Goal: Transaction & Acquisition: Book appointment/travel/reservation

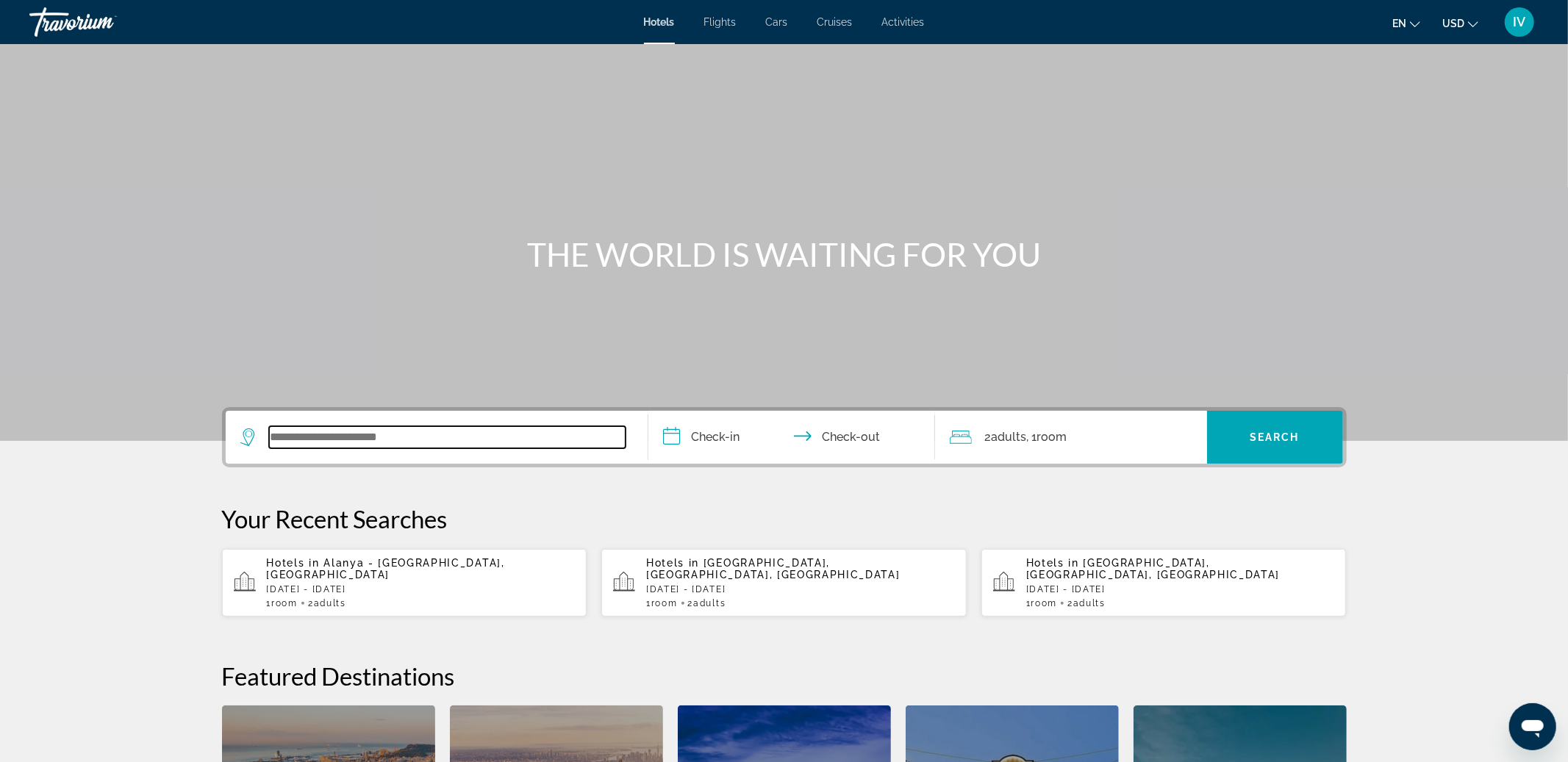
drag, startPoint x: 454, startPoint y: 430, endPoint x: 447, endPoint y: 420, distance: 12.2
click at [452, 428] on input "Search widget" at bounding box center [447, 438] width 357 height 22
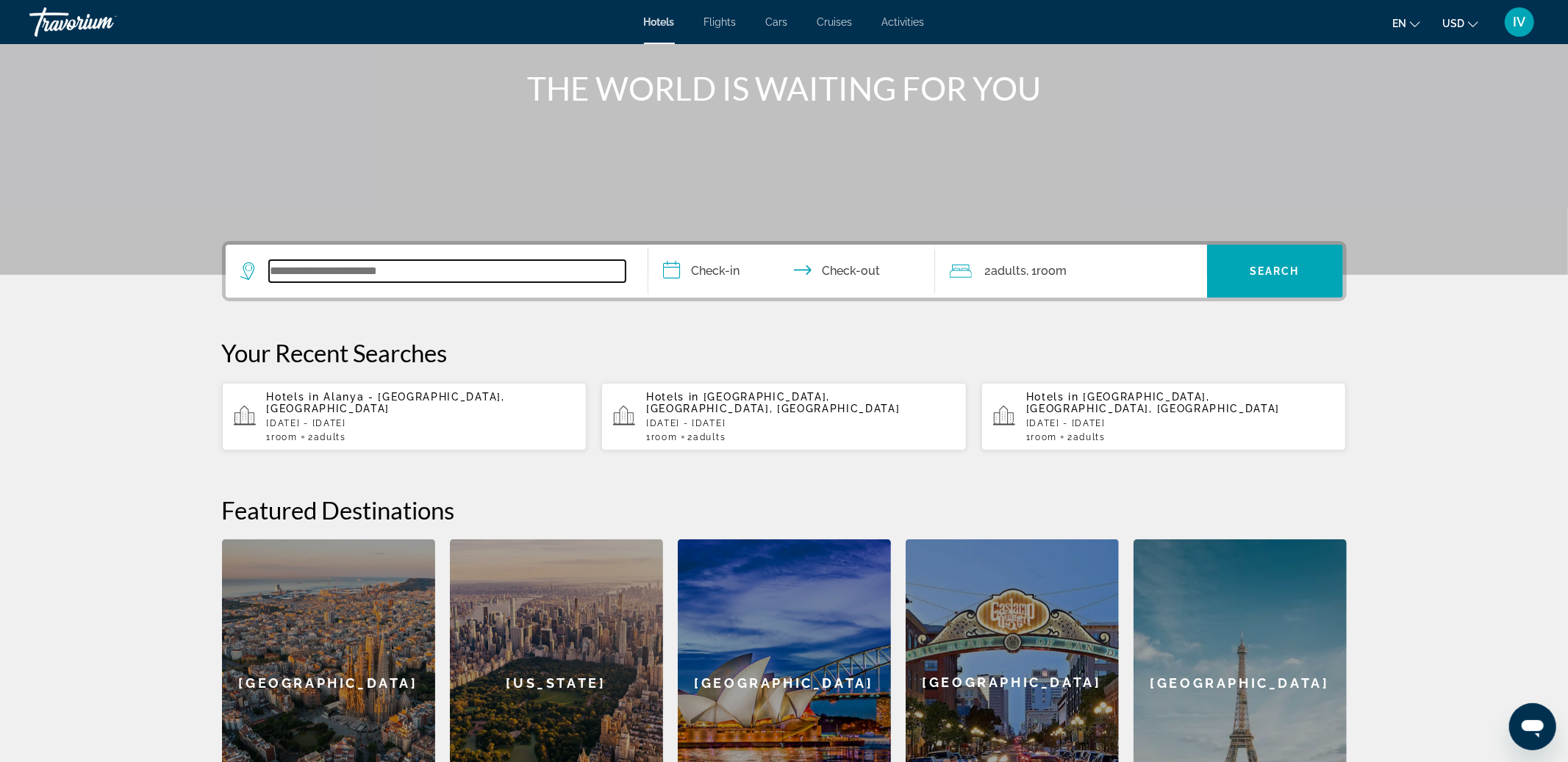
scroll to position [144, 0]
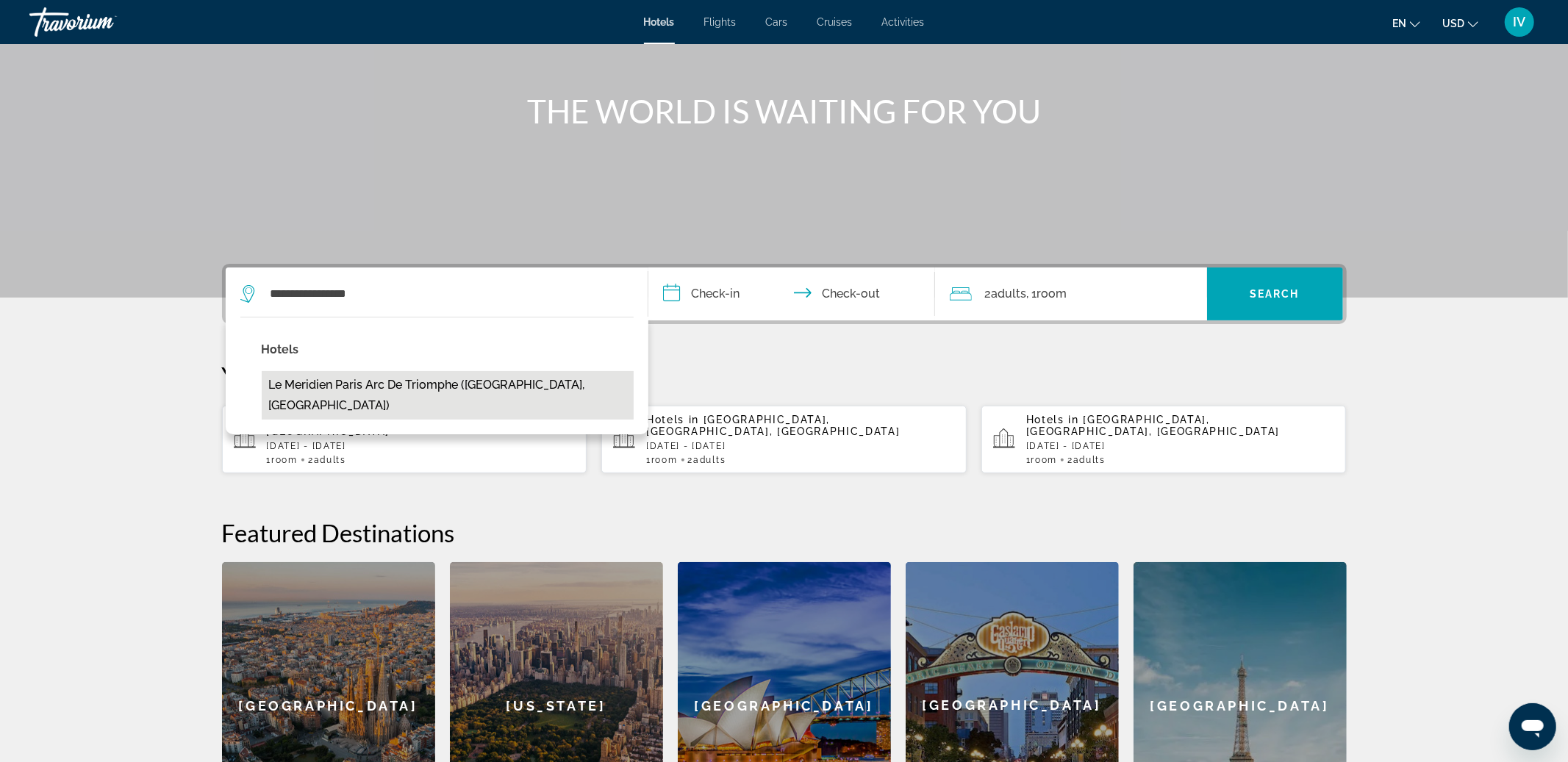
click at [435, 380] on button "Le Meridien Paris Arc De Triomphe ([GEOGRAPHIC_DATA], [GEOGRAPHIC_DATA])" at bounding box center [448, 396] width 372 height 49
type input "**********"
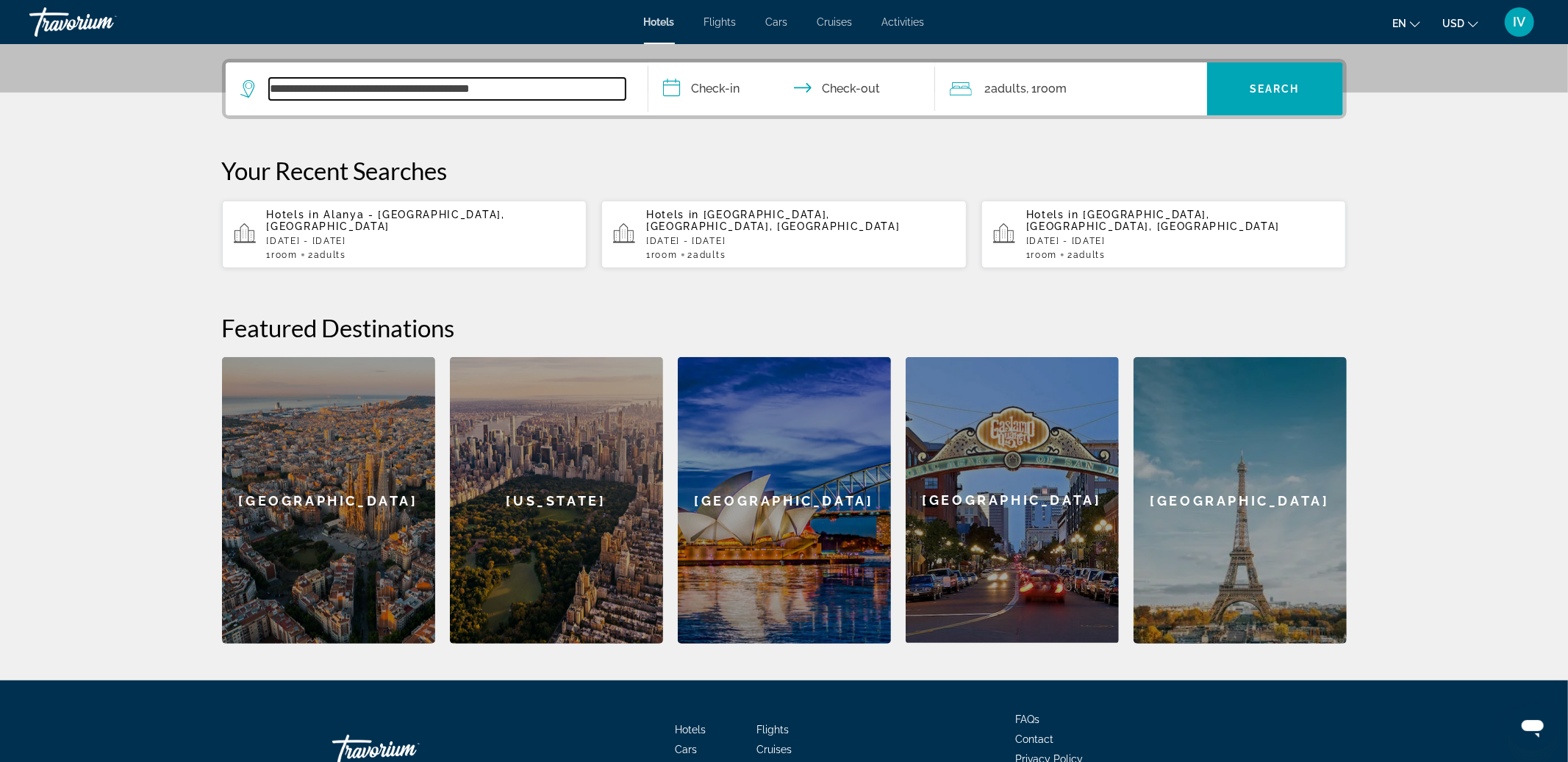
scroll to position [359, 0]
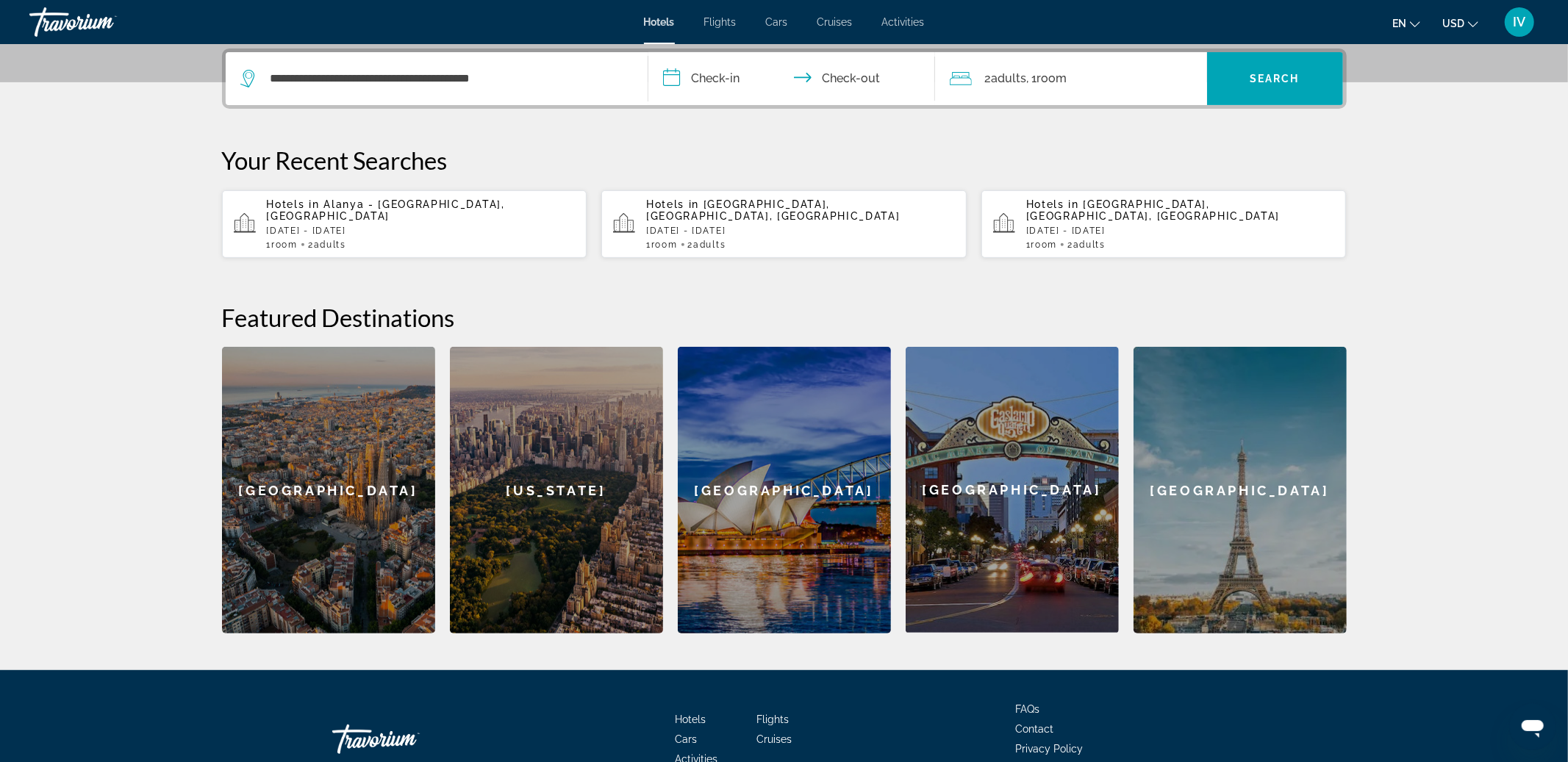
click at [729, 81] on input "**********" at bounding box center [794, 80] width 293 height 58
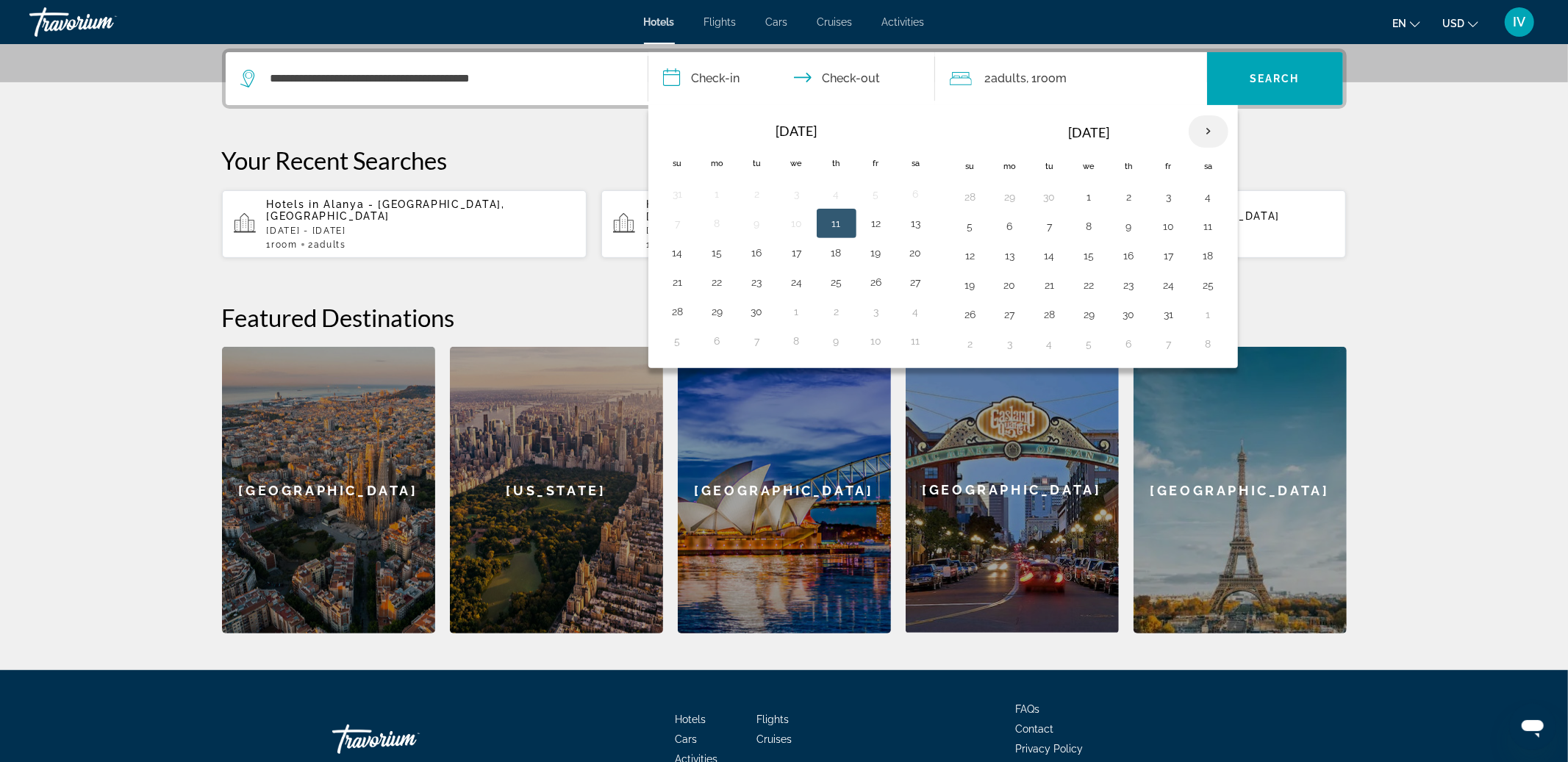
click at [1191, 129] on th "Next month" at bounding box center [1208, 131] width 39 height 32
click at [1159, 311] on button "28" at bounding box center [1169, 315] width 24 height 21
click at [958, 343] on button "30" at bounding box center [970, 344] width 24 height 21
type input "**********"
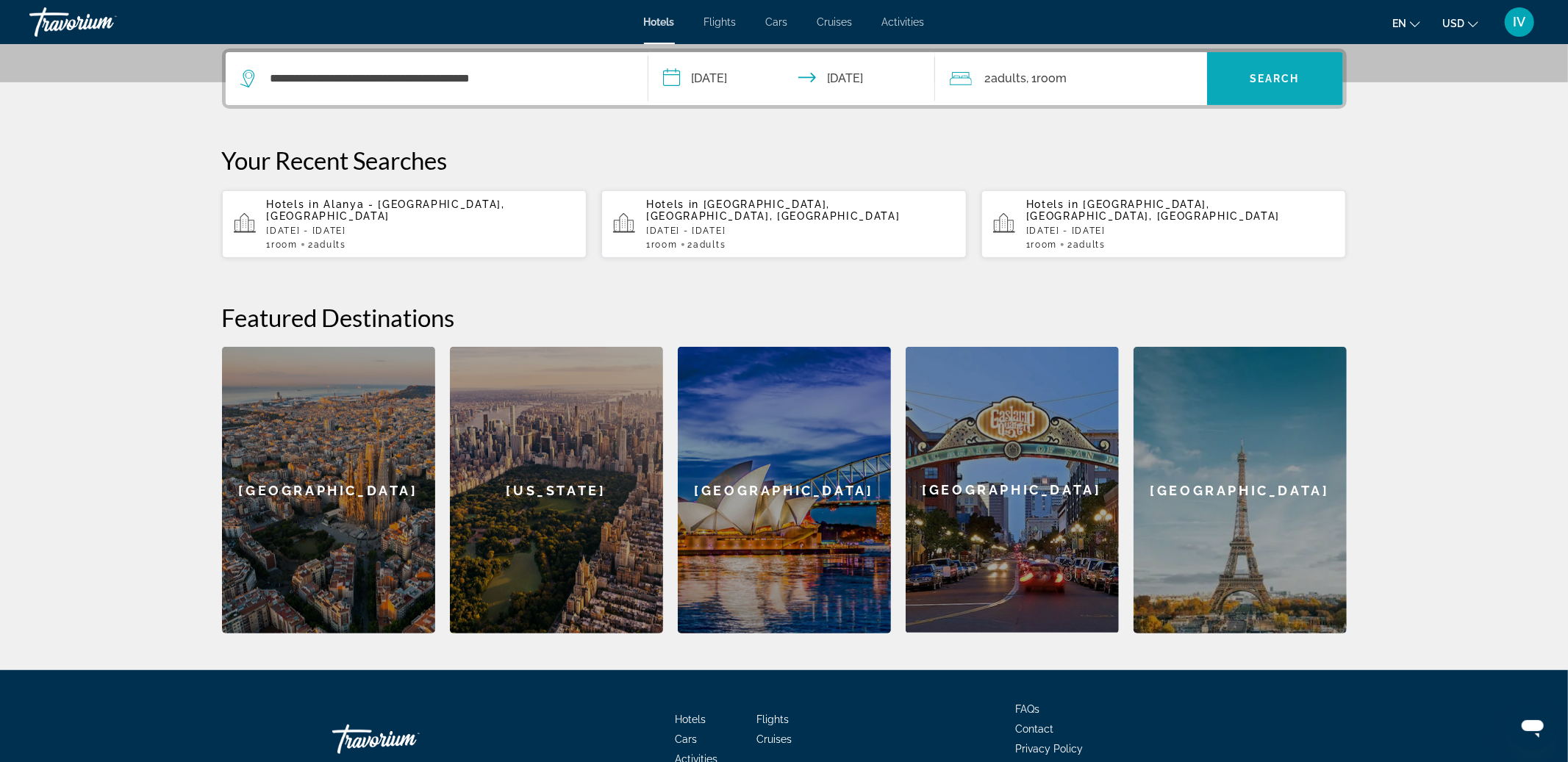
click at [1288, 79] on span "Search" at bounding box center [1274, 78] width 50 height 12
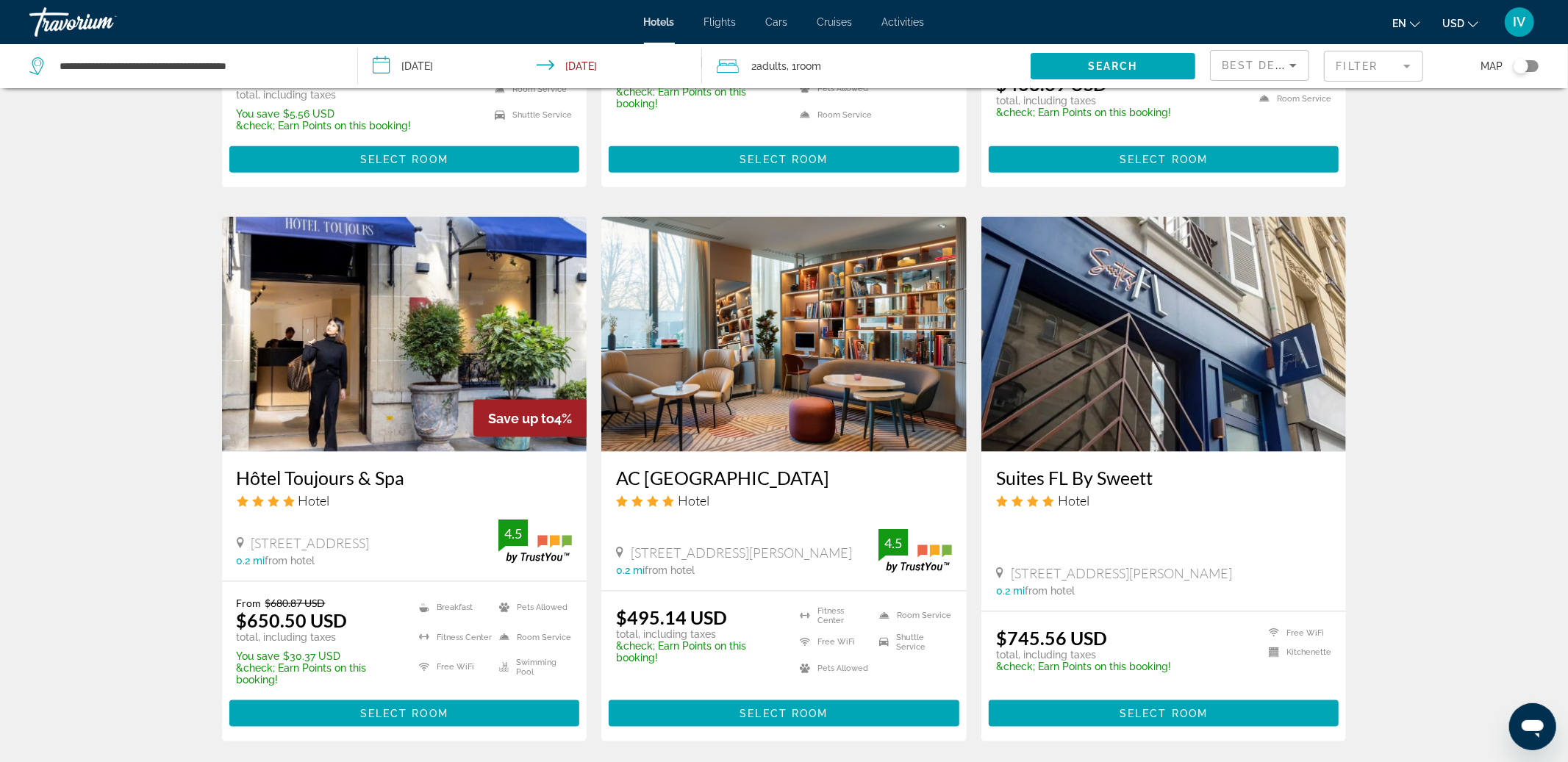
scroll to position [1653, 0]
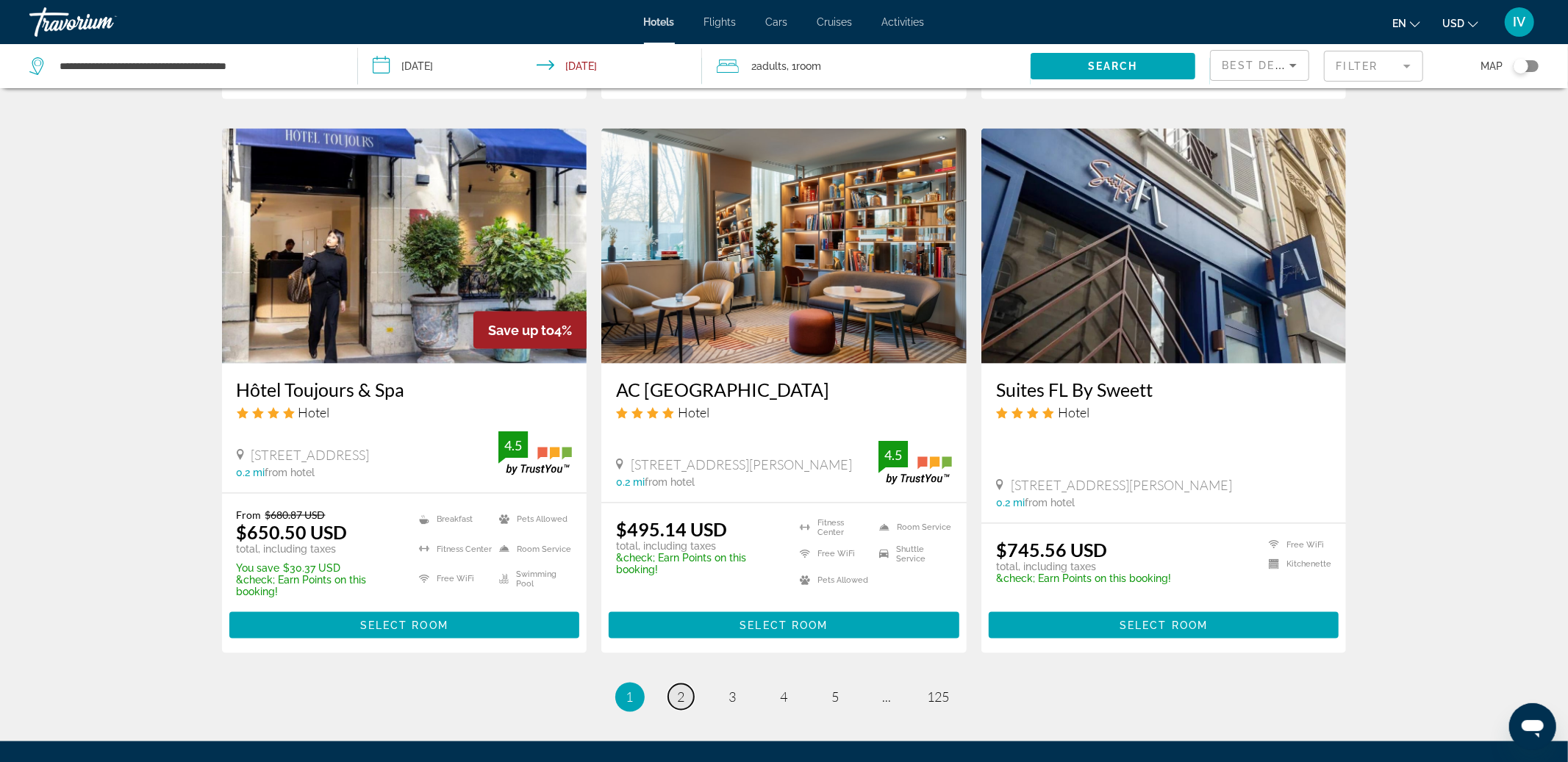
click at [684, 695] on span "2" at bounding box center [681, 697] width 7 height 17
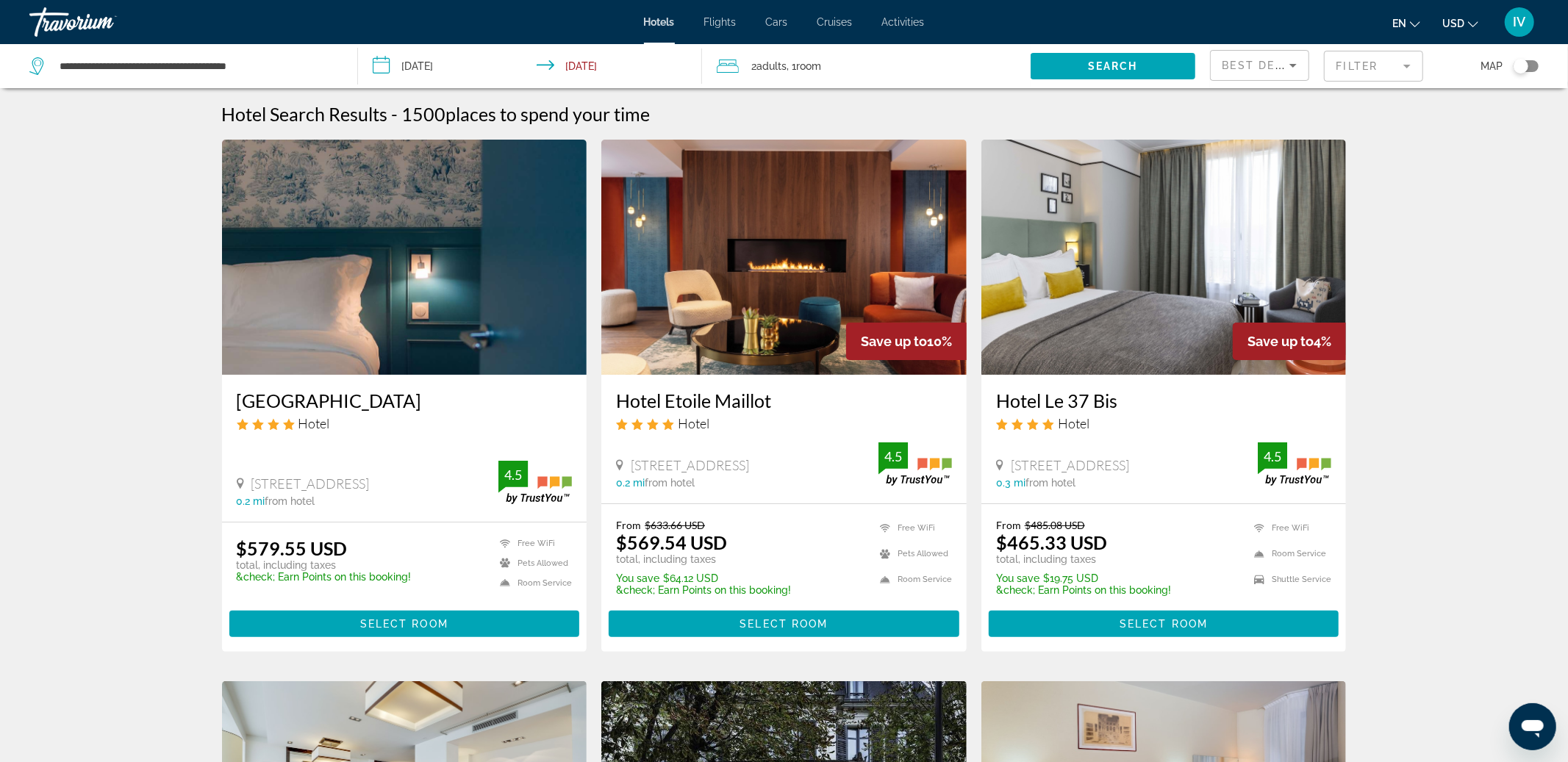
click at [1305, 67] on div "Best Deals" at bounding box center [1260, 65] width 98 height 29
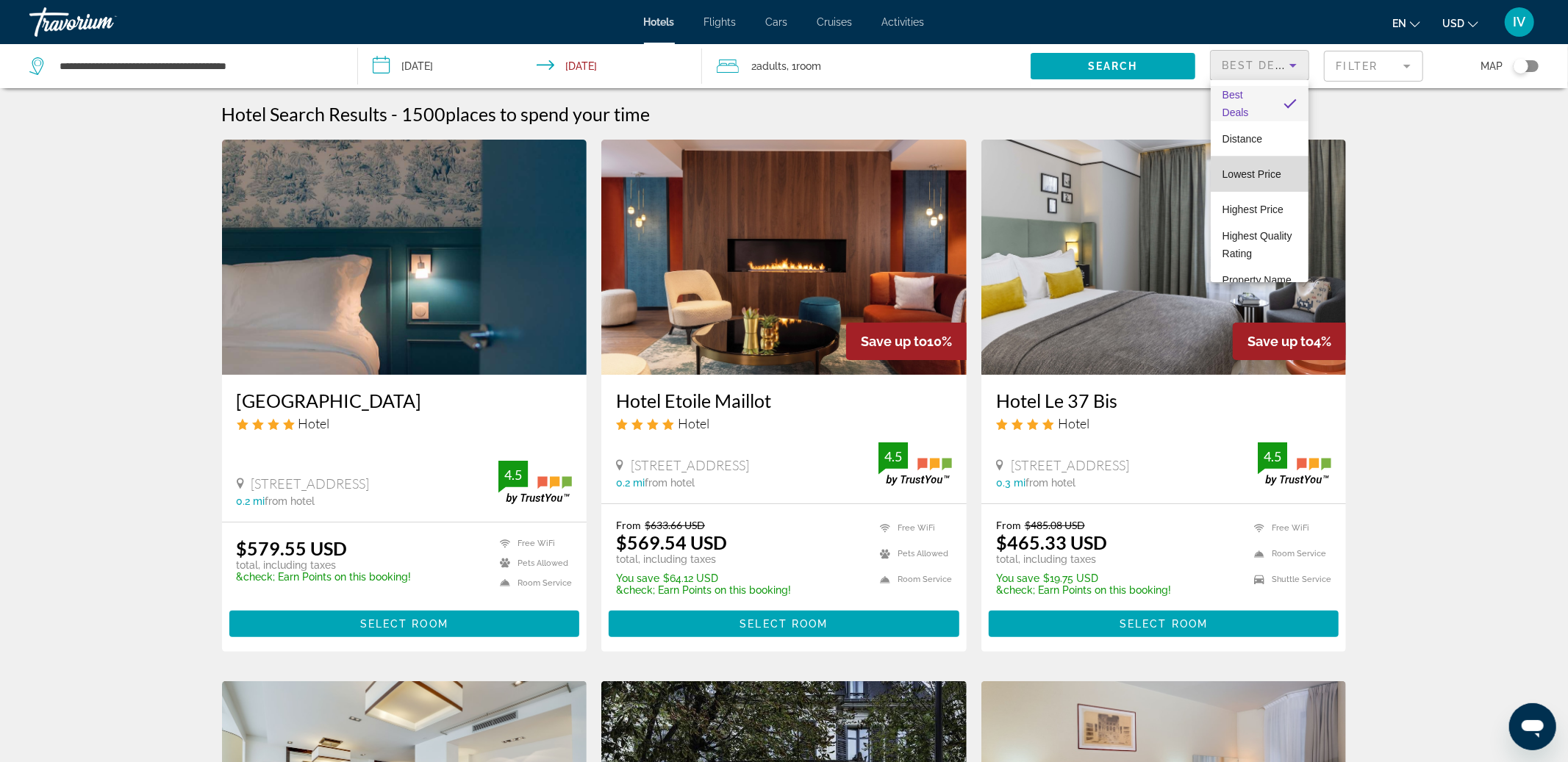
click at [1256, 174] on span "Lowest Price" at bounding box center [1252, 174] width 59 height 12
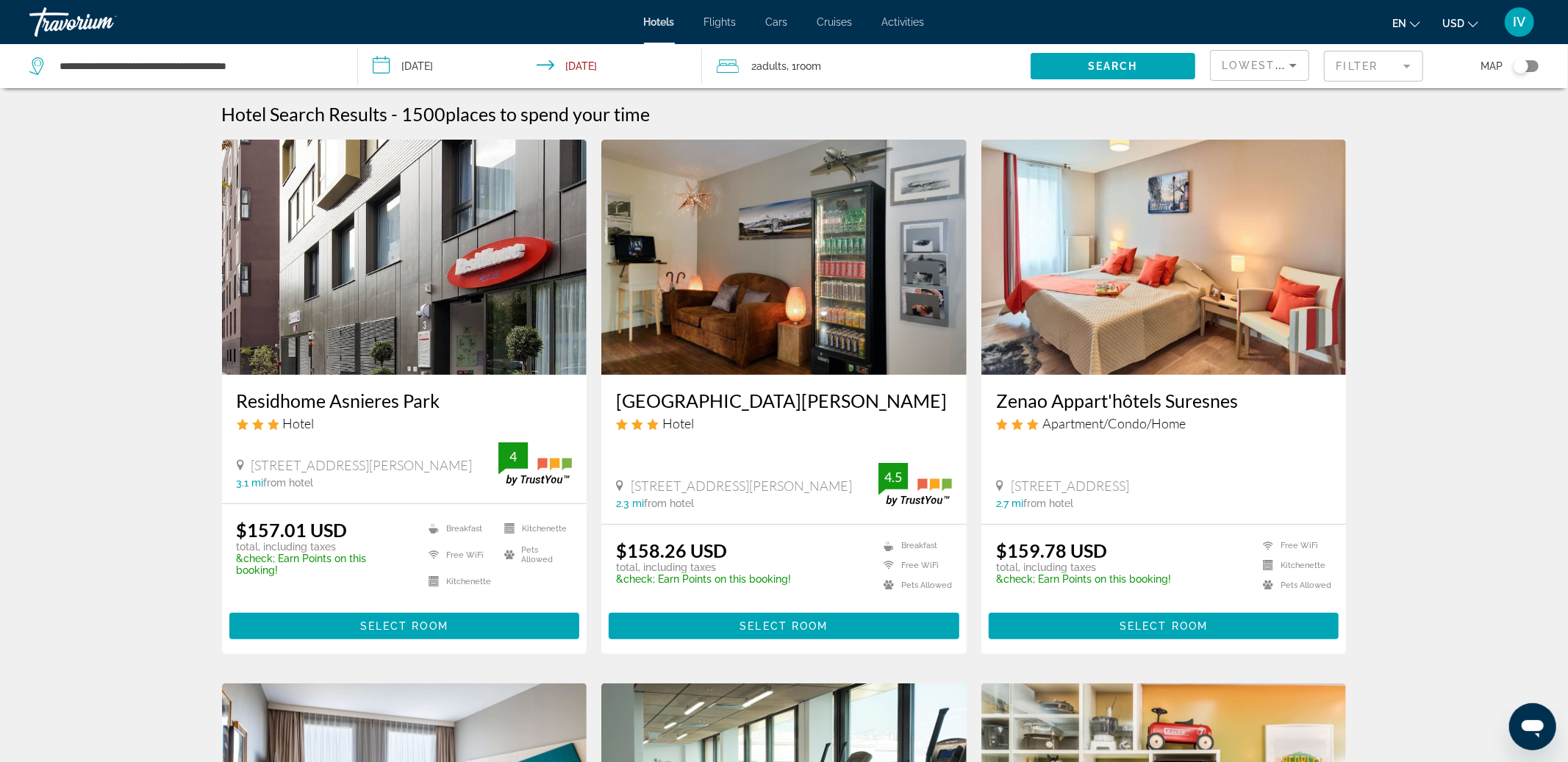
click at [1175, 256] on img "Main content" at bounding box center [1163, 257] width 365 height 235
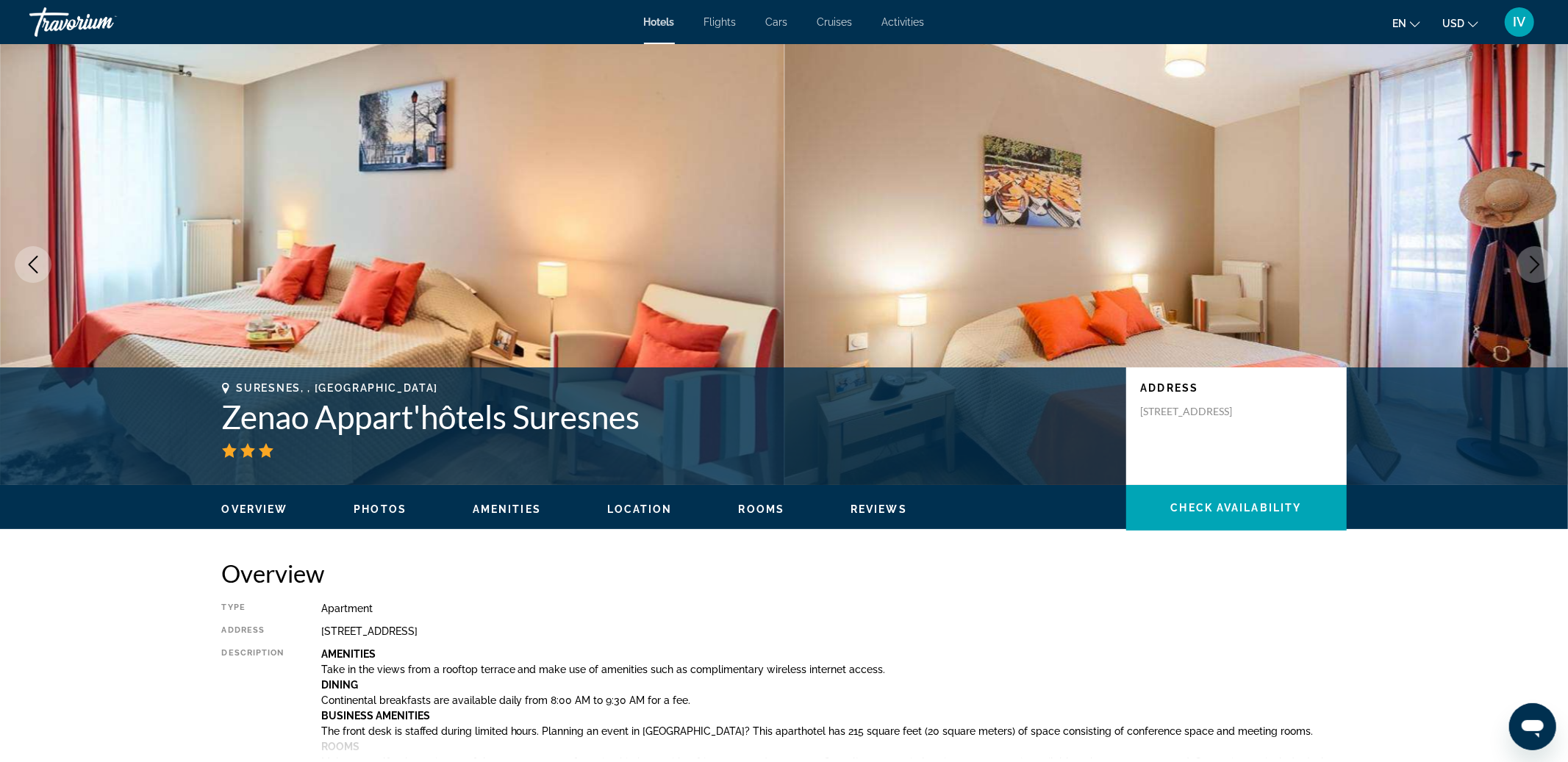
click at [1538, 270] on icon "Next image" at bounding box center [1535, 264] width 17 height 17
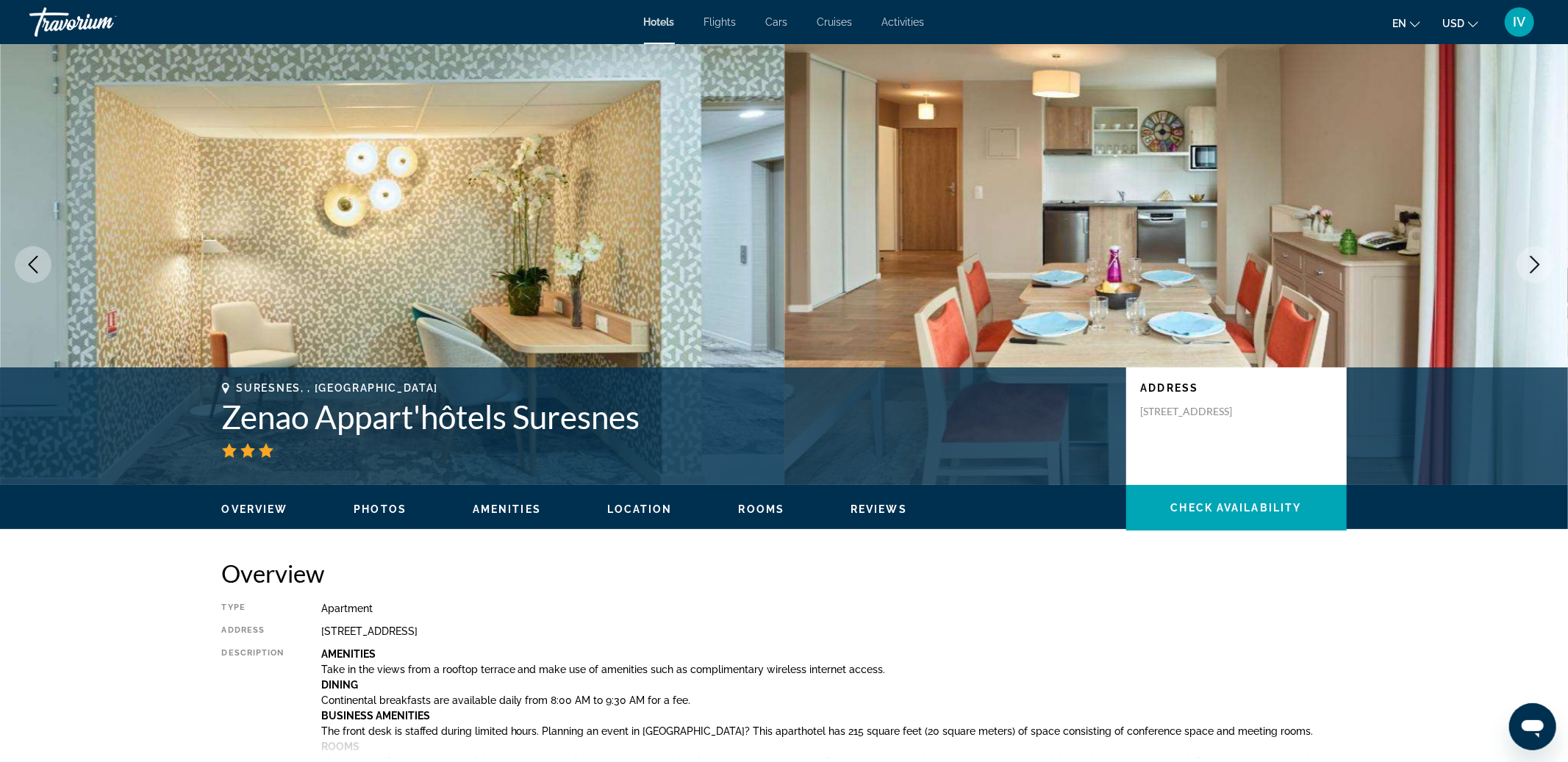
click at [1538, 269] on icon "Next image" at bounding box center [1535, 264] width 17 height 17
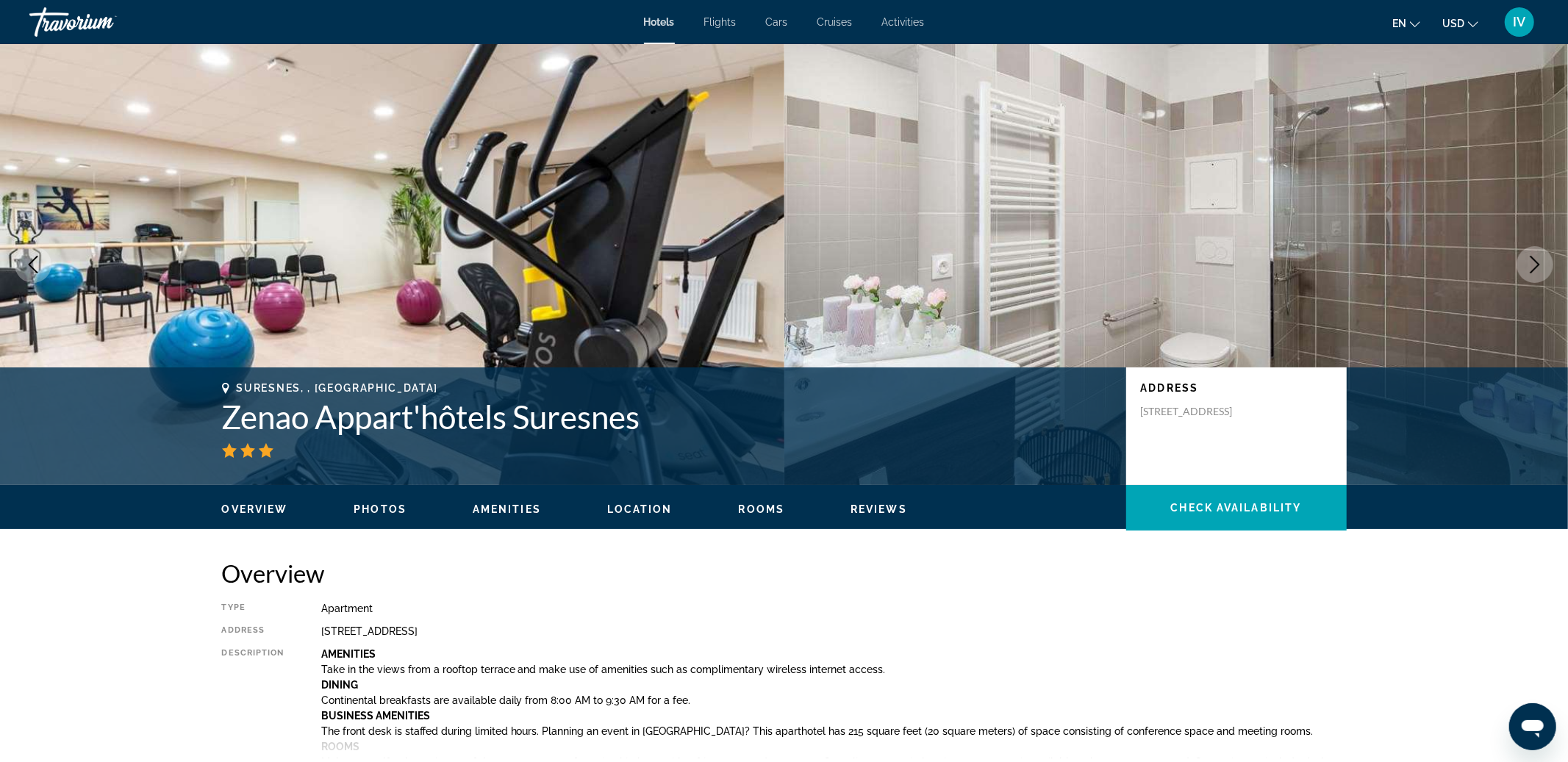
click at [1538, 269] on icon "Next image" at bounding box center [1535, 264] width 17 height 17
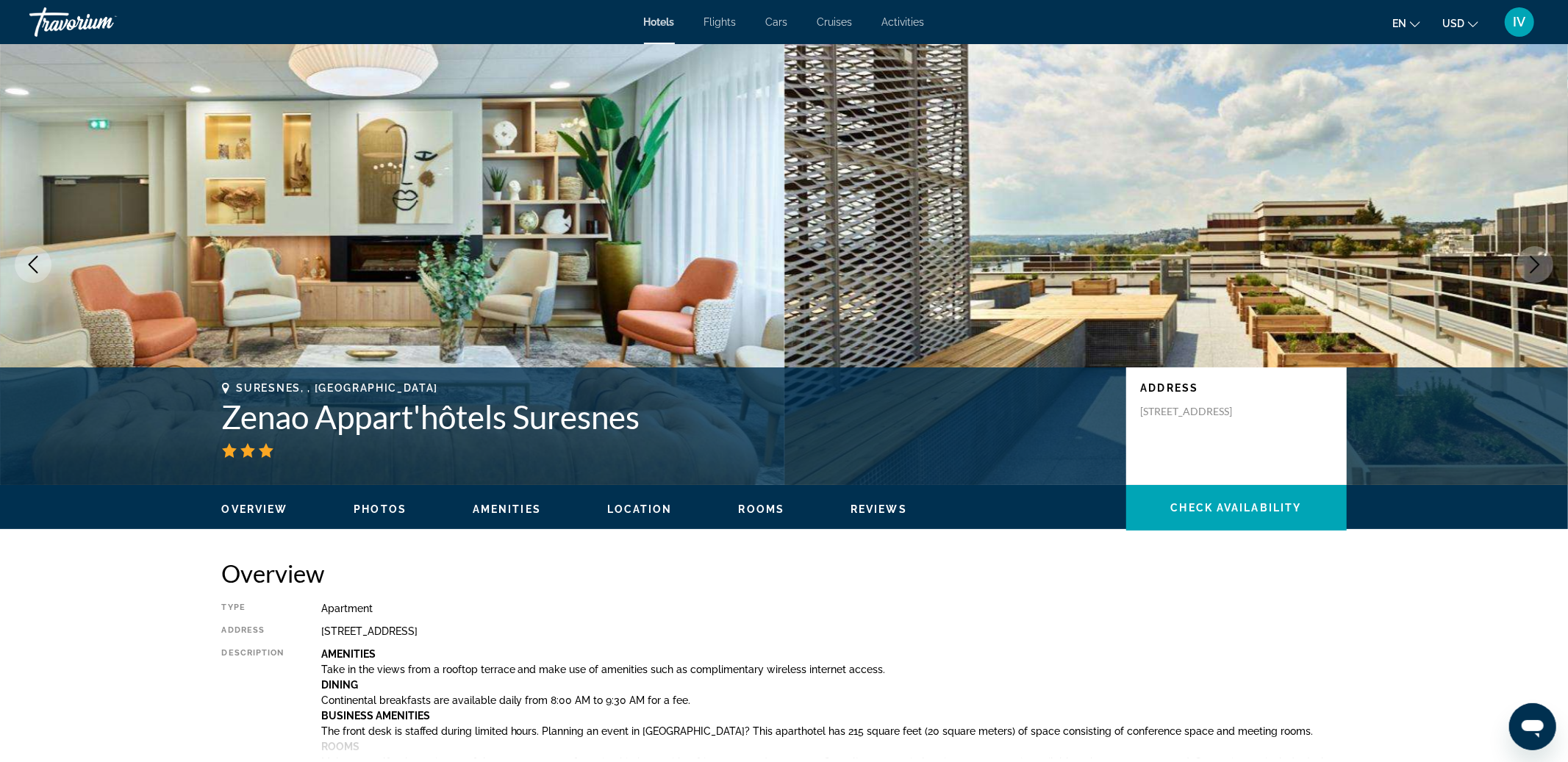
click at [1538, 269] on icon "Next image" at bounding box center [1535, 264] width 17 height 17
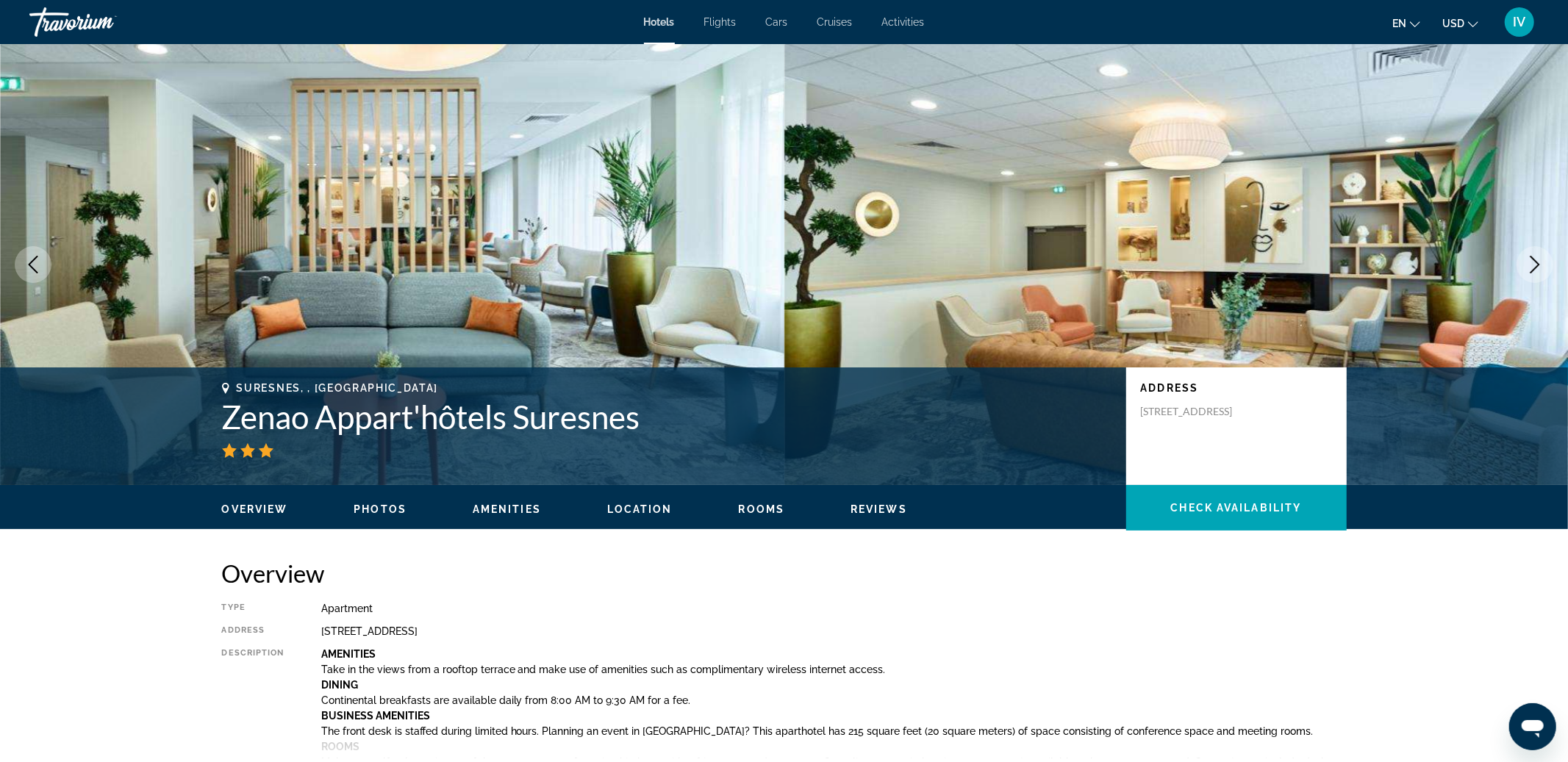
click at [1538, 269] on icon "Next image" at bounding box center [1535, 264] width 17 height 17
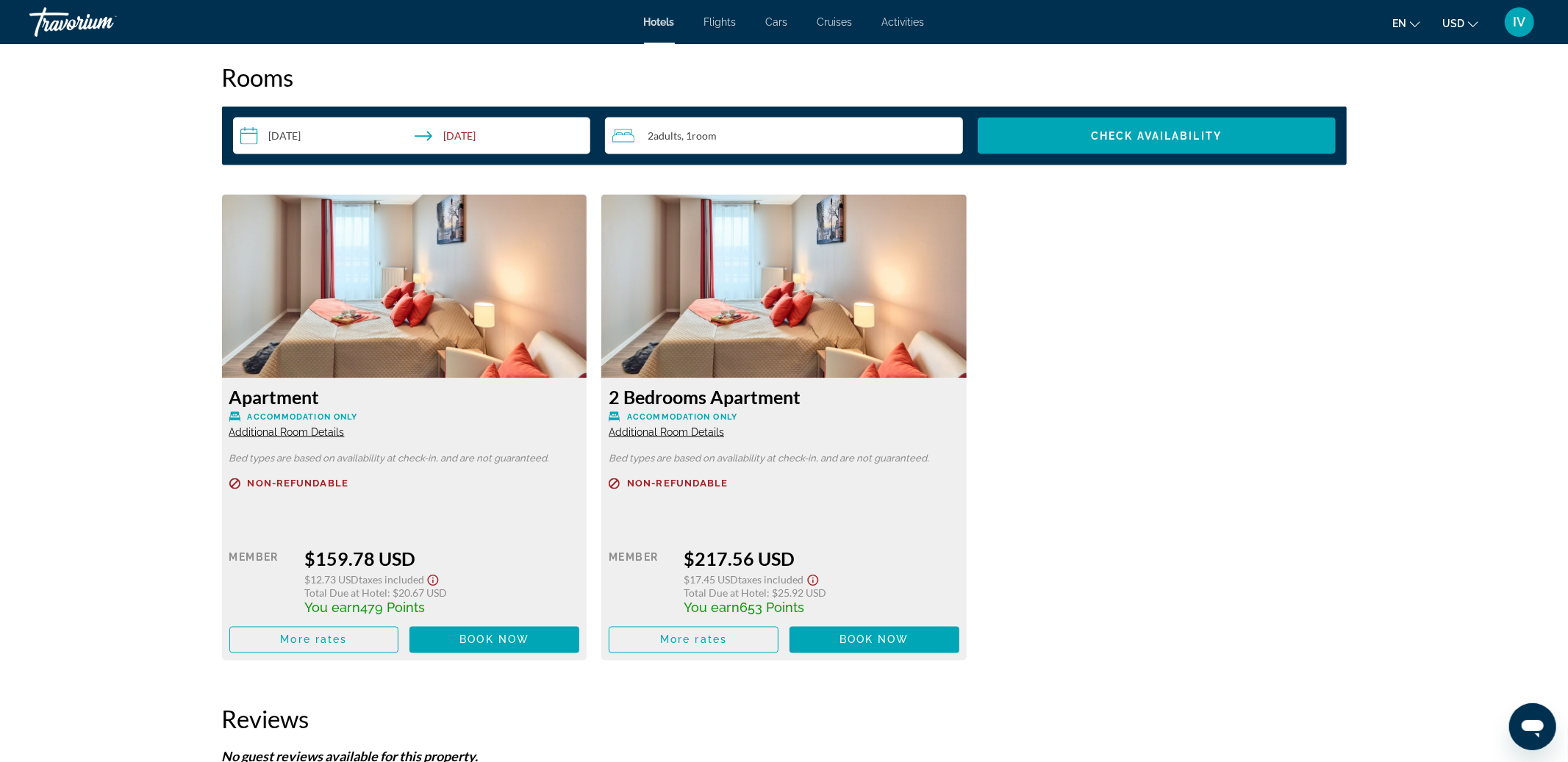
scroll to position [1888, 0]
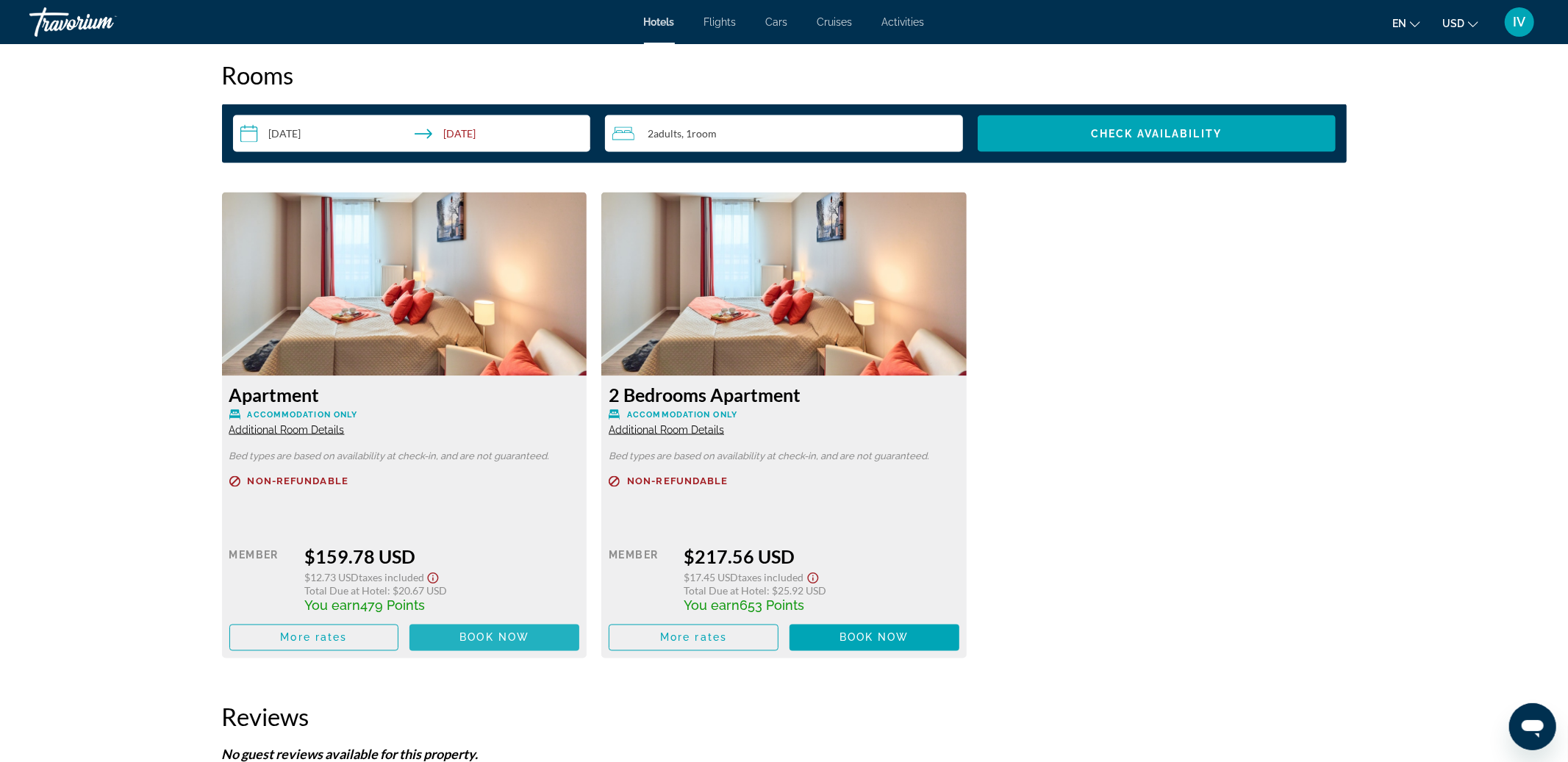
click at [485, 634] on span "Book now" at bounding box center [494, 637] width 70 height 12
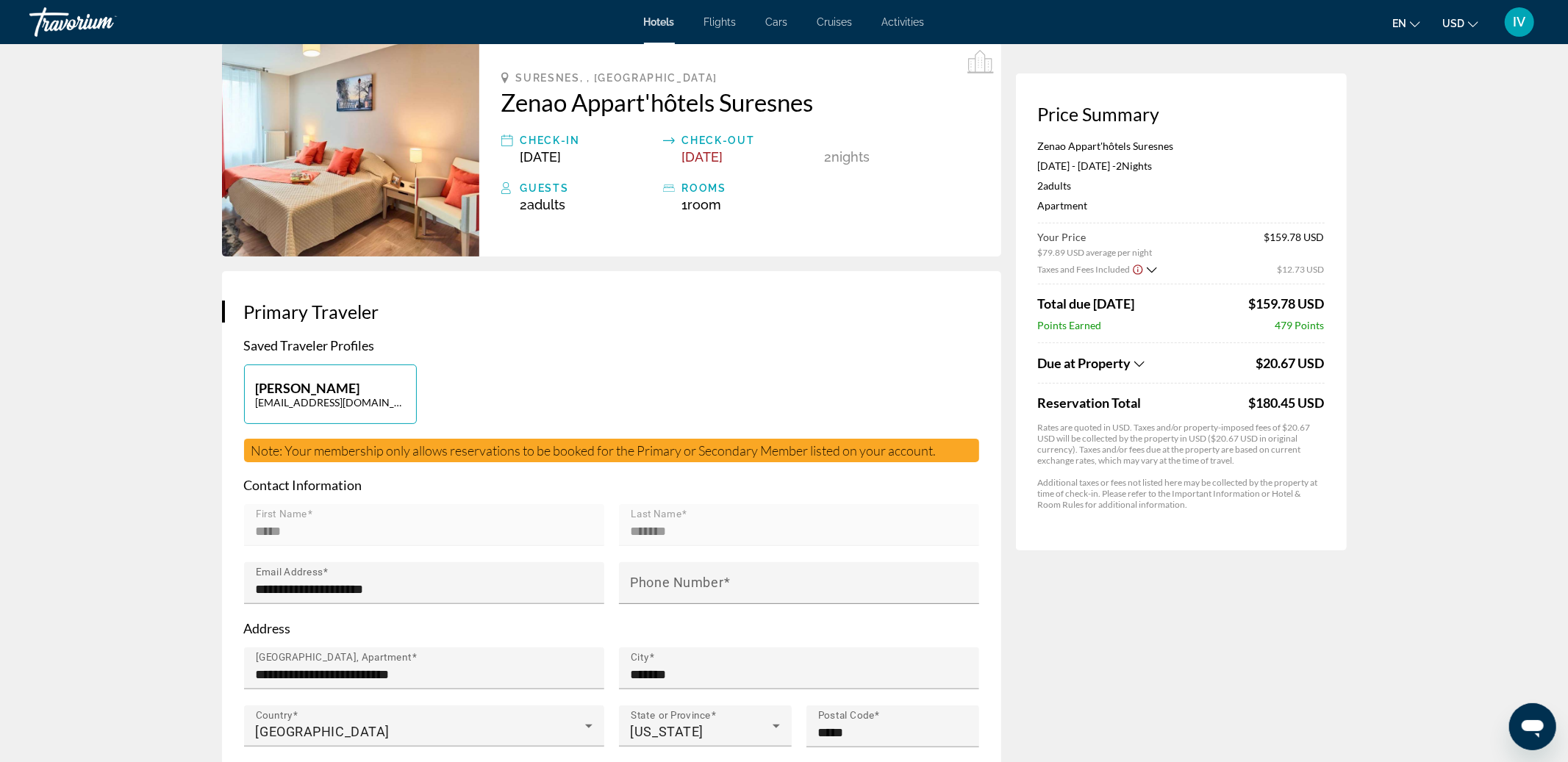
scroll to position [69, 0]
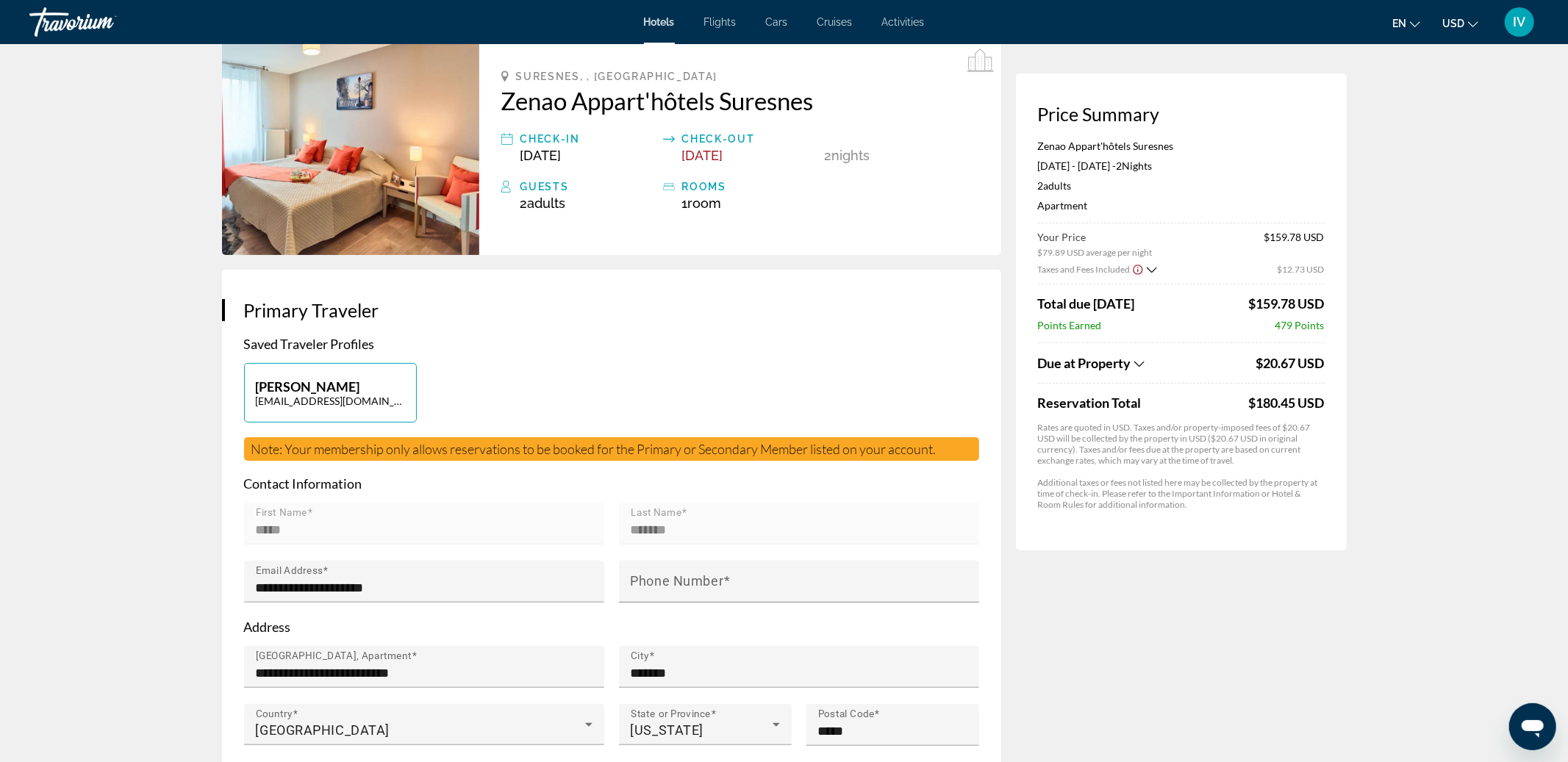
drag, startPoint x: 1316, startPoint y: 407, endPoint x: 1344, endPoint y: 405, distance: 28.1
click at [1344, 405] on div "Price Summary Zenao Appart'hôtels Suresnes [DATE] - [DATE] - 2 Night Nights 2 A…" at bounding box center [1181, 312] width 330 height 477
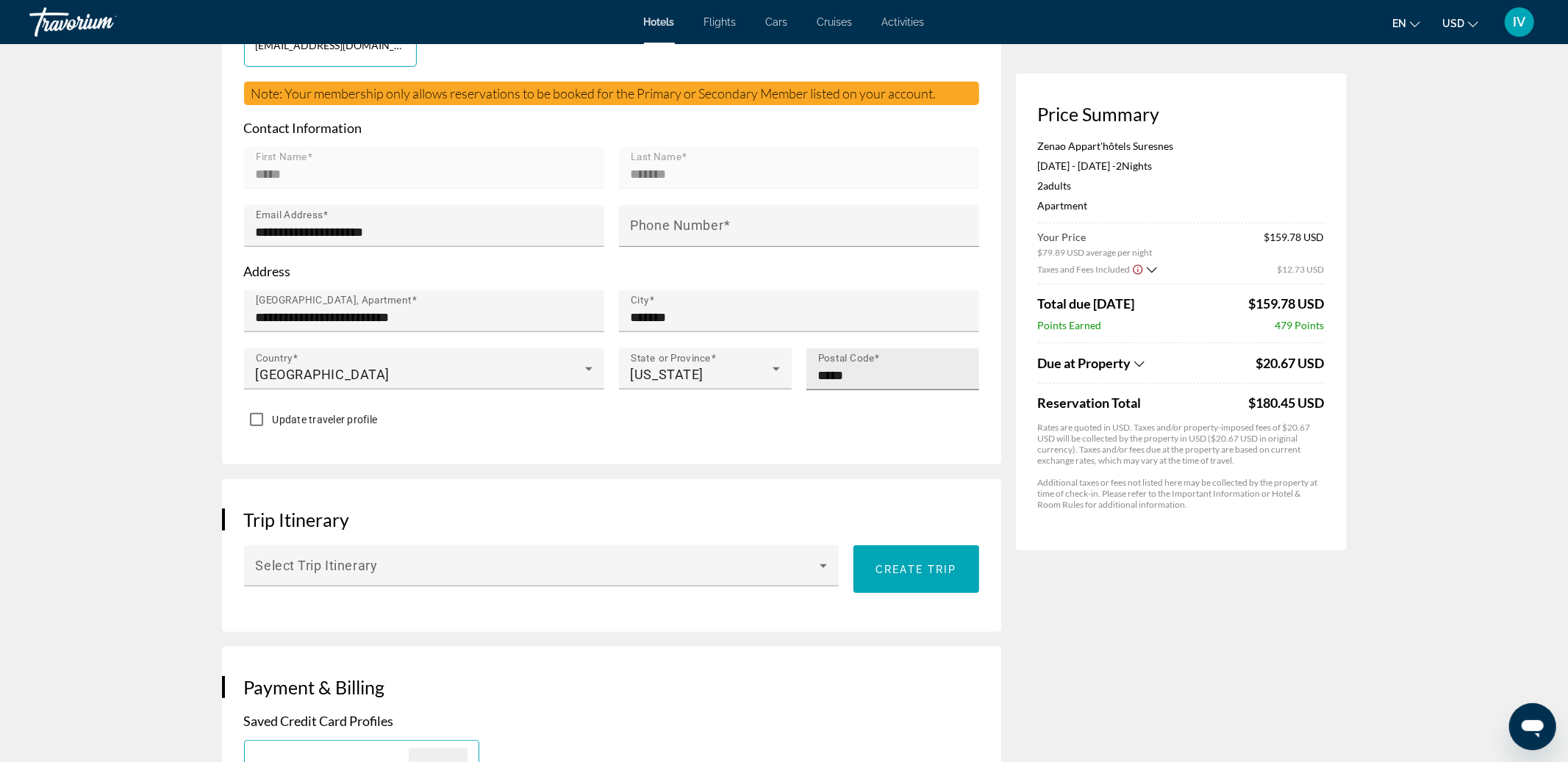
scroll to position [0, 0]
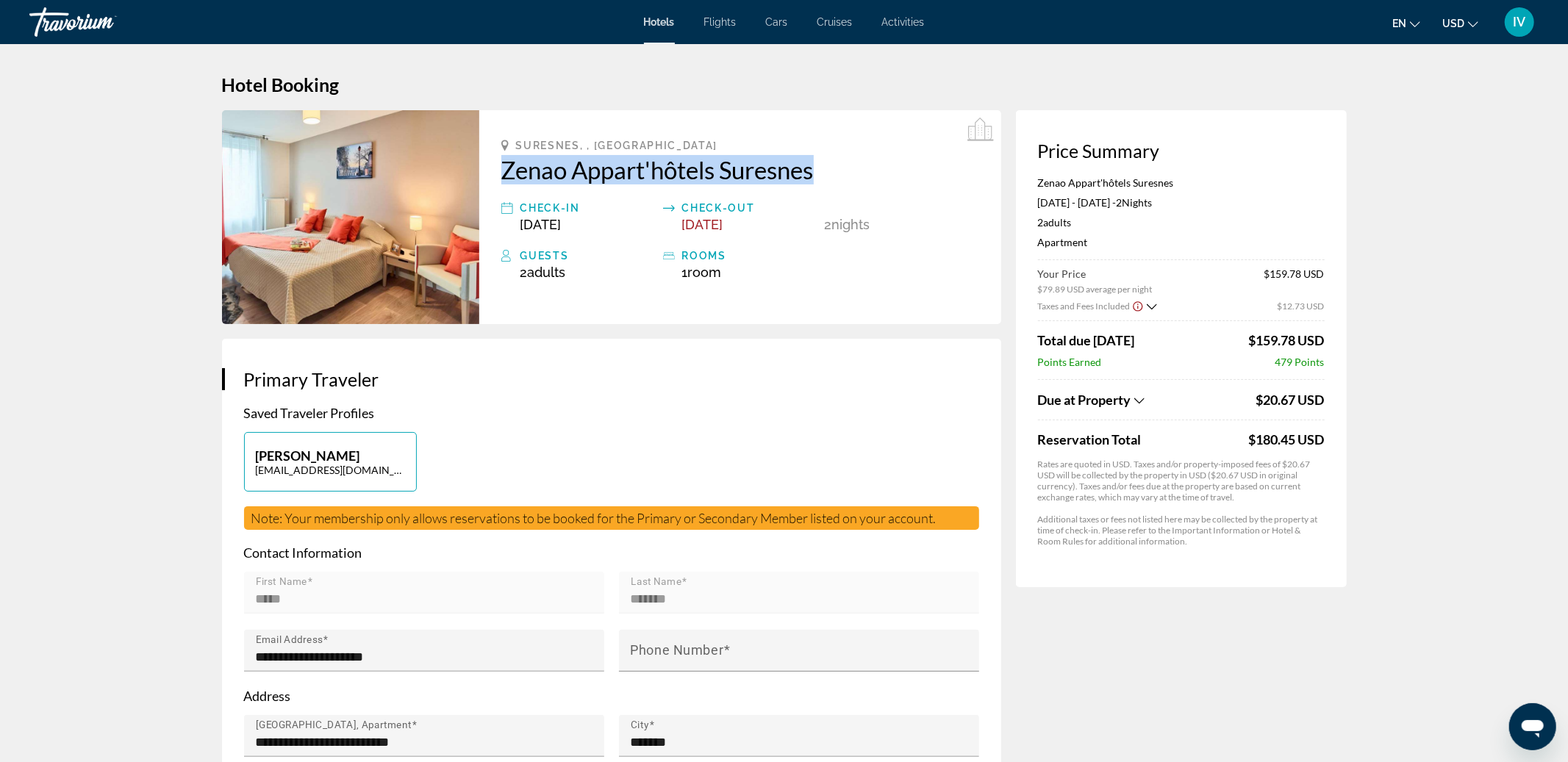
drag, startPoint x: 524, startPoint y: 165, endPoint x: 837, endPoint y: 176, distance: 313.2
click at [840, 178] on div "Suresnes, , [GEOGRAPHIC_DATA] Zenao Appart'hôtels Suresnes Check-in [DATE] Chec…" at bounding box center [741, 217] width 522 height 214
click at [994, 293] on div "Suresnes, , [GEOGRAPHIC_DATA] Zenao Appart'hôtels Suresnes Check-in [DATE] Chec…" at bounding box center [741, 217] width 522 height 214
